Goal: Register for event/course

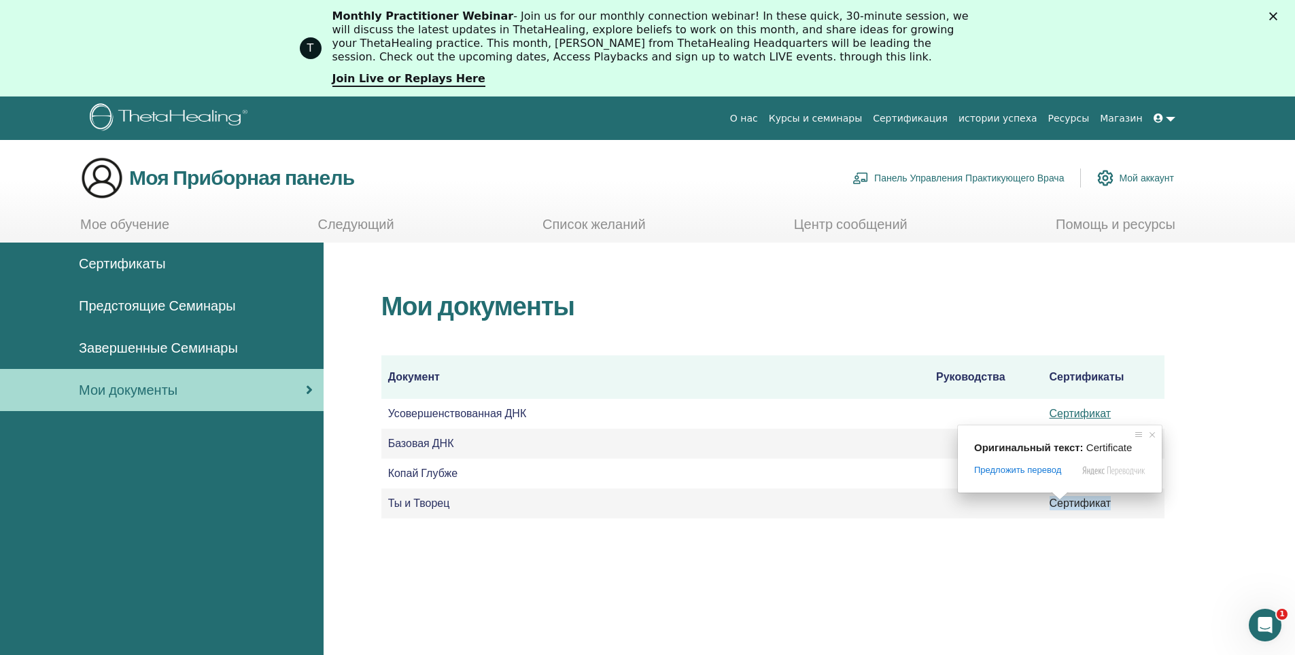
click at [1086, 503] on ya-tr-span "Сертификат" at bounding box center [1081, 503] width 62 height 14
click at [1161, 116] on icon at bounding box center [1159, 119] width 10 height 10
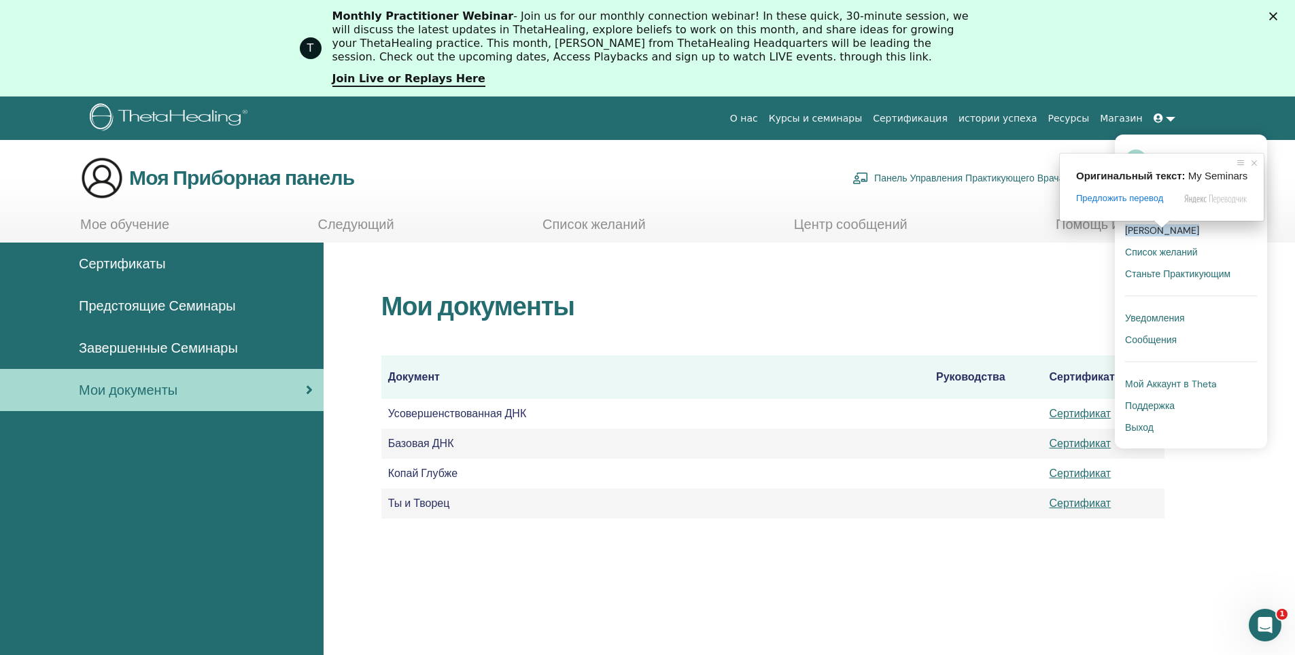
click at [1162, 228] on span at bounding box center [1162, 224] width 18 height 8
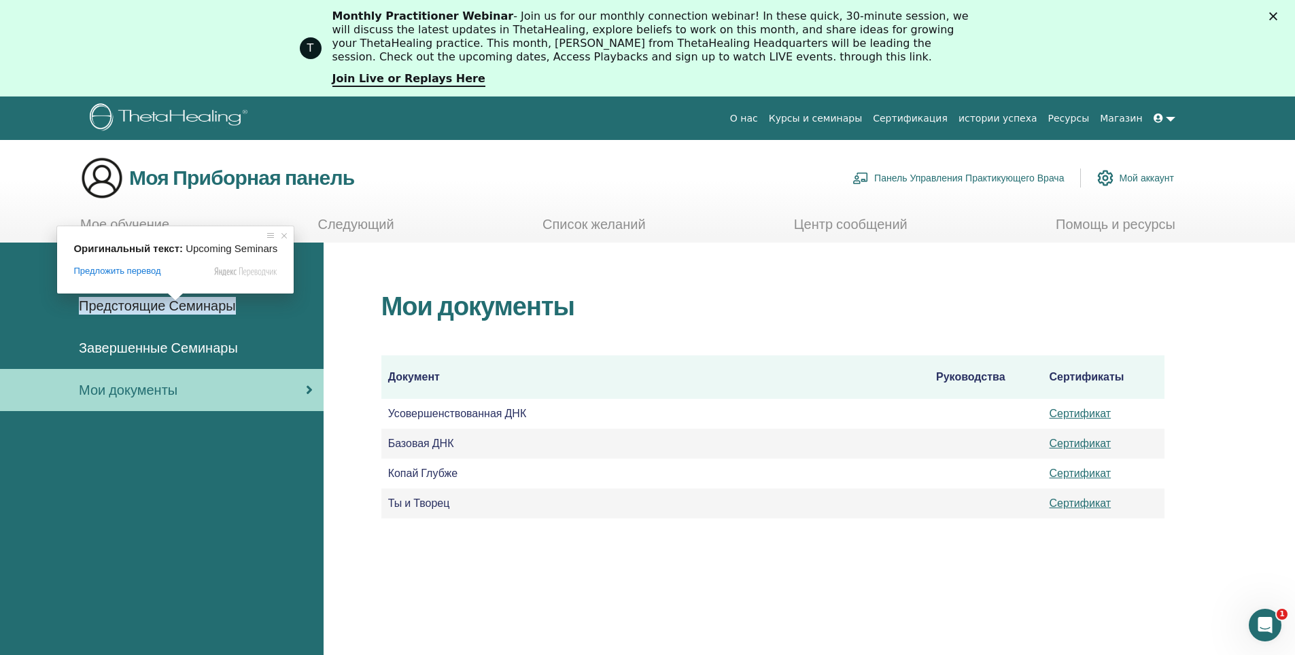
click at [184, 305] on ya-tr-span "Предстоящие Семинары" at bounding box center [157, 306] width 157 height 18
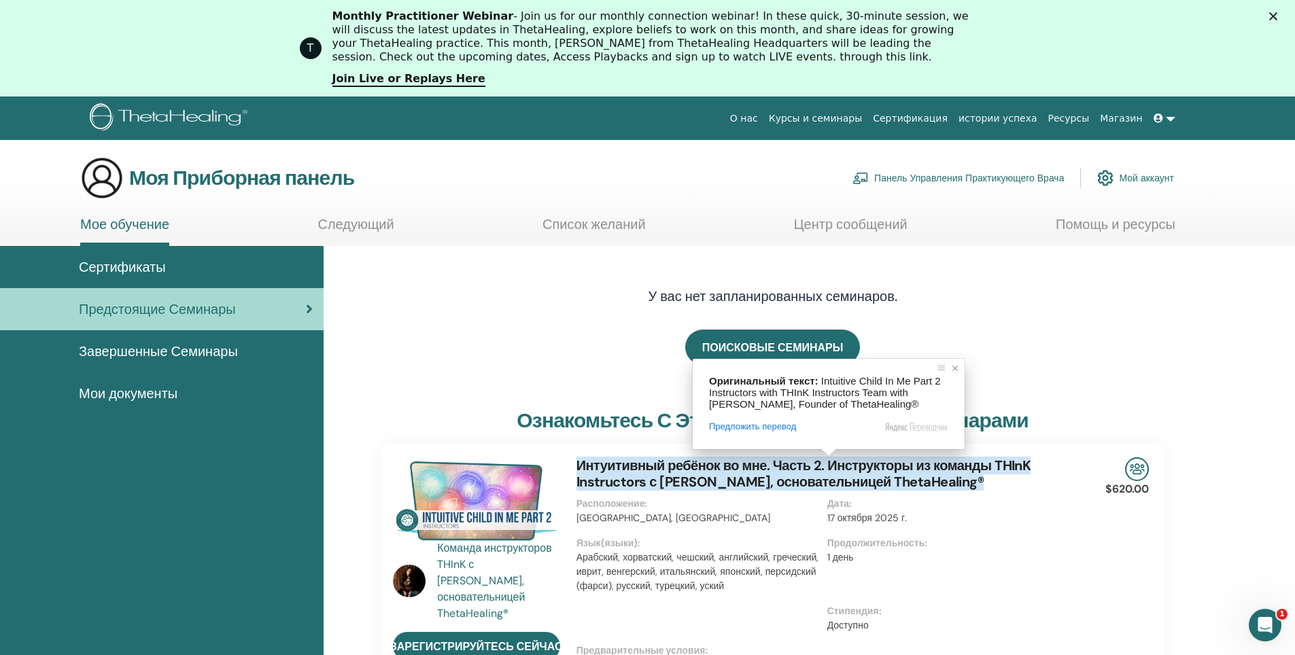
click at [955, 367] on span at bounding box center [955, 369] width 14 height 14
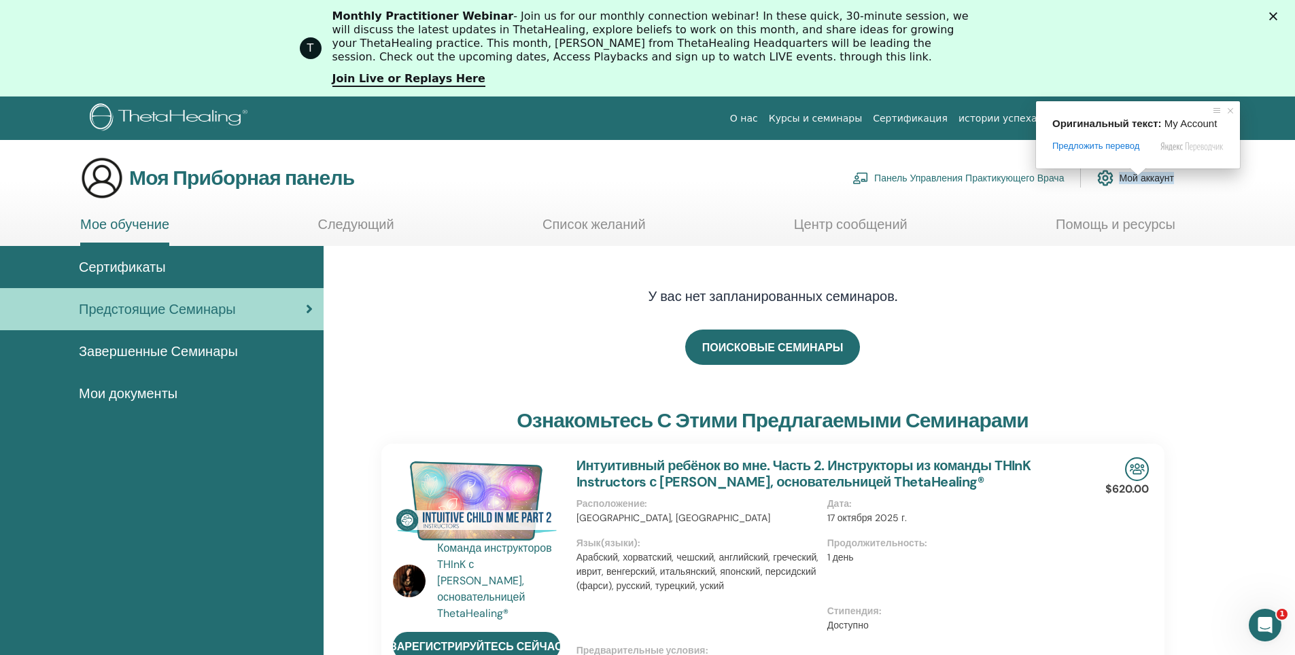
click at [1158, 179] on ya-tr-span "Мой аккаунт" at bounding box center [1146, 178] width 55 height 12
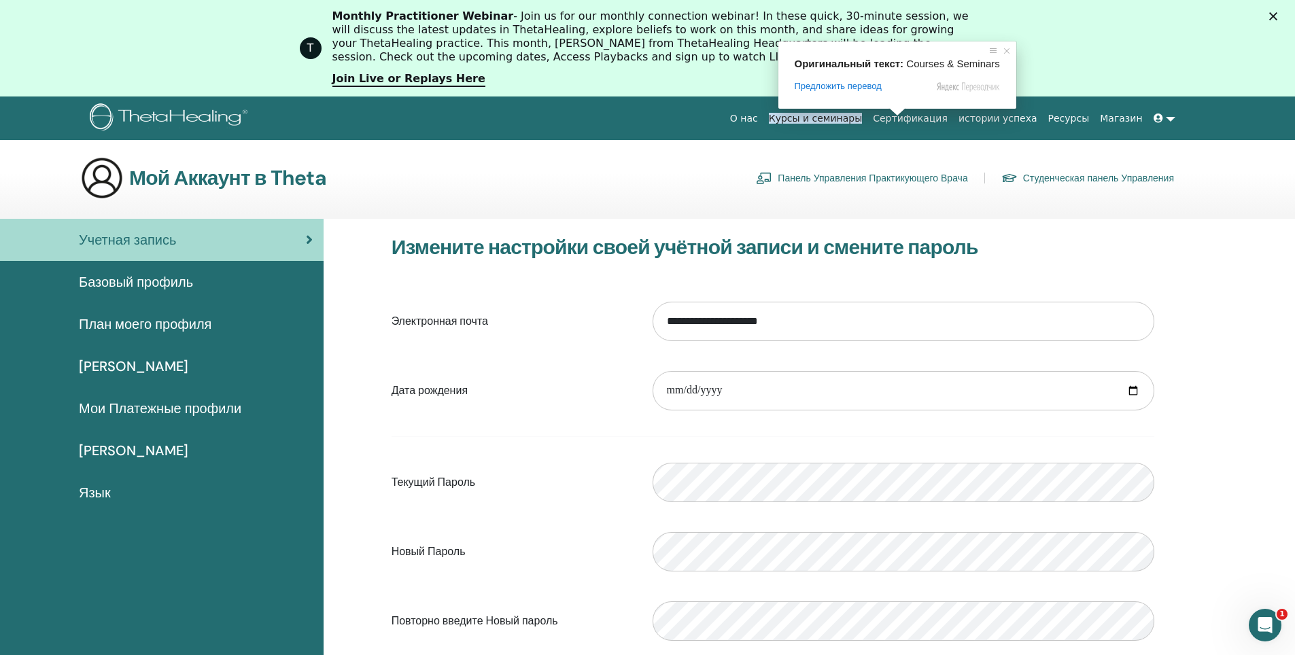
click at [860, 118] on ya-tr-span "Курсы и семинары" at bounding box center [816, 118] width 94 height 11
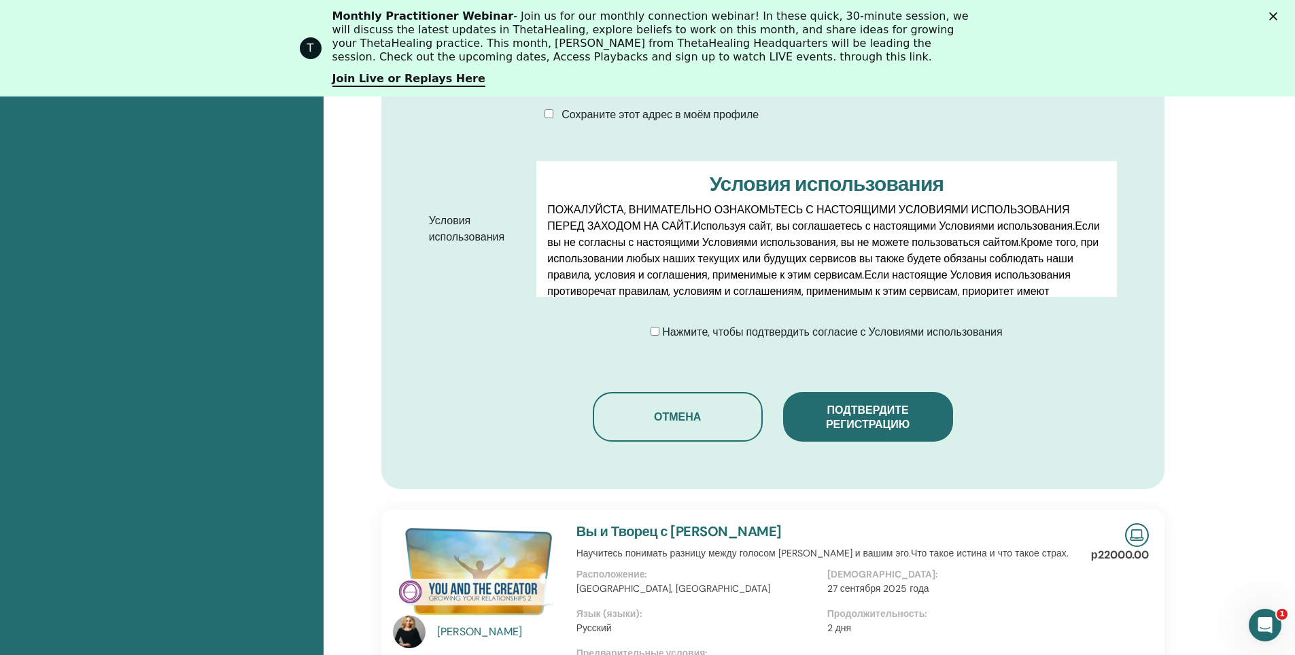
scroll to position [781, 0]
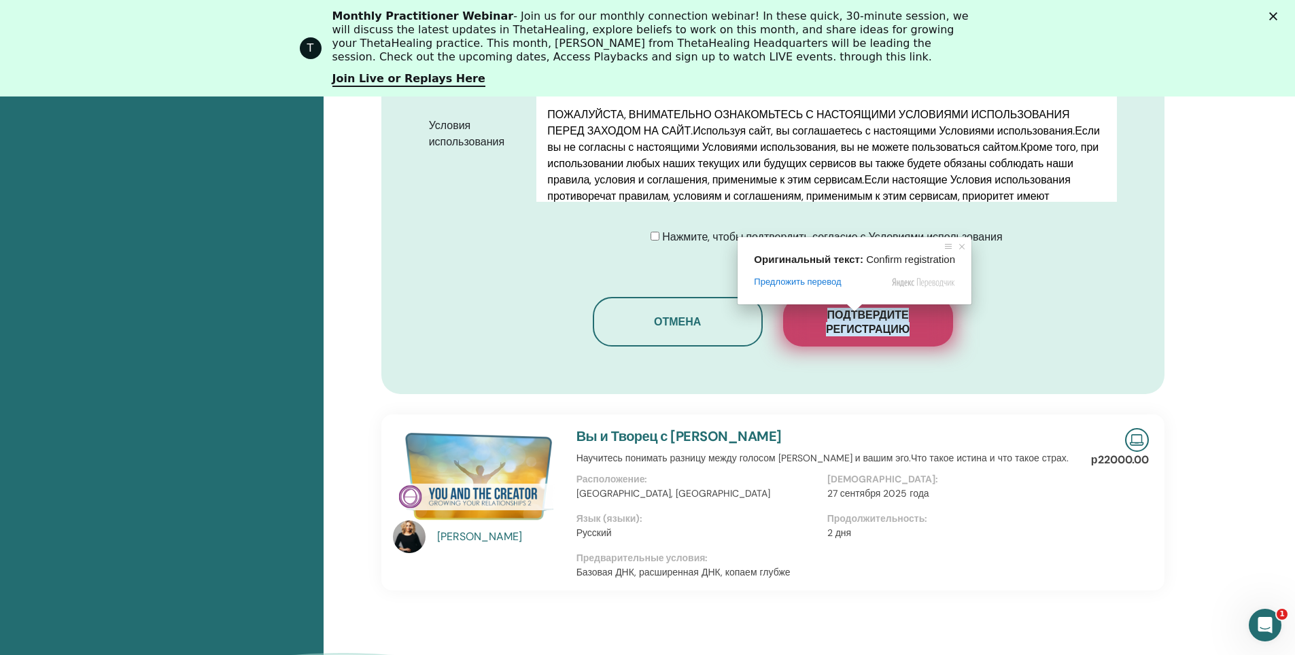
click at [860, 317] on ya-tr-span "Подтвердите регистрацию" at bounding box center [868, 322] width 84 height 29
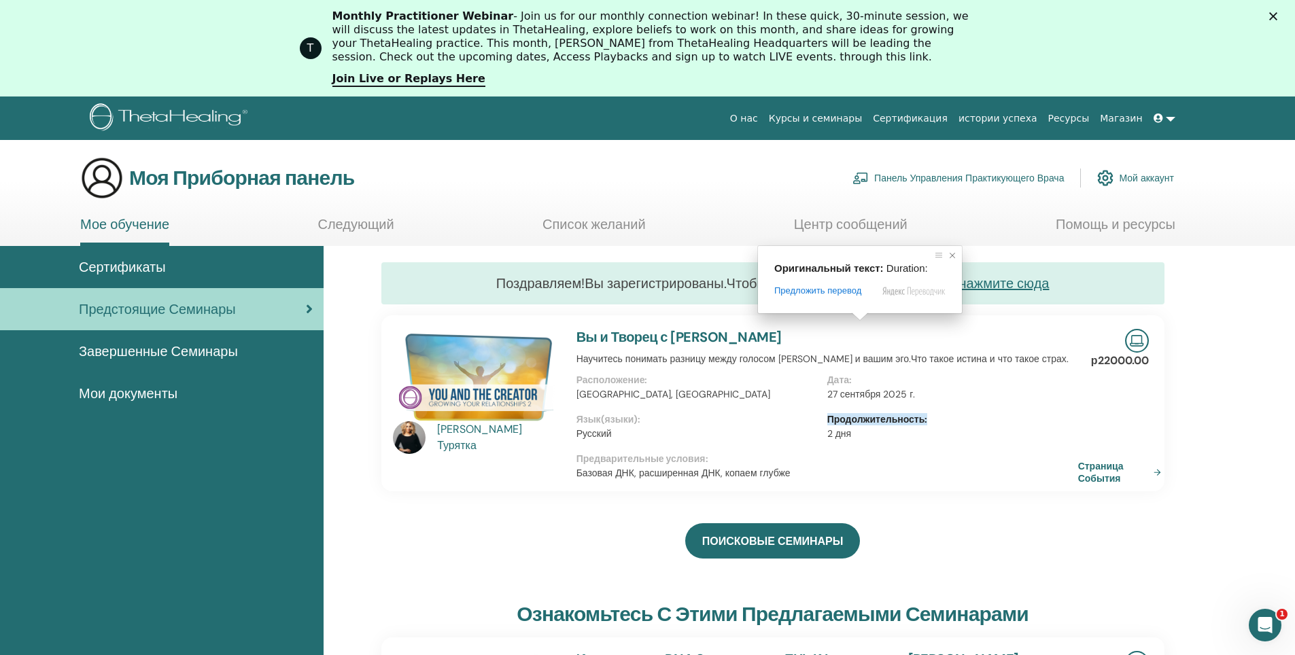
click at [950, 254] on span at bounding box center [953, 256] width 14 height 14
